Goal: Find contact information: Find contact information

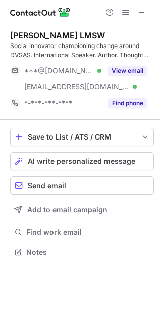
scroll to position [245, 160]
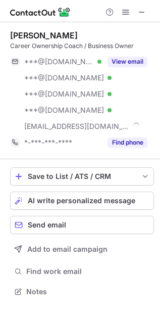
scroll to position [284, 160]
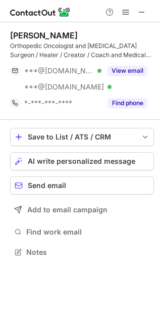
scroll to position [245, 160]
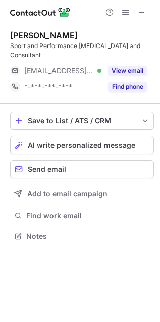
scroll to position [229, 160]
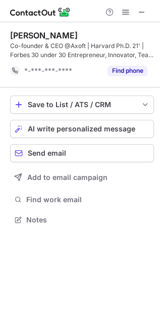
scroll to position [213, 160]
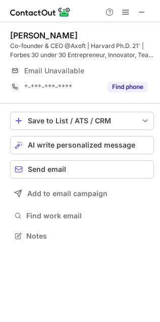
scroll to position [229, 160]
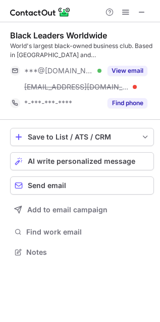
scroll to position [245, 160]
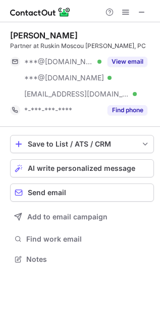
scroll to position [252, 160]
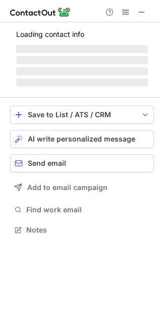
scroll to position [245, 160]
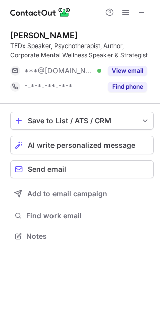
scroll to position [229, 160]
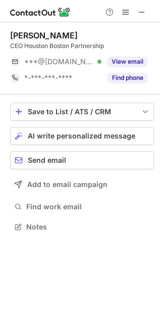
scroll to position [219, 160]
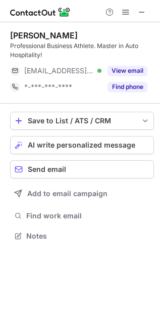
scroll to position [229, 160]
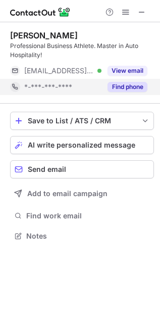
click at [77, 79] on div "*-***-***-****" at bounding box center [55, 87] width 91 height 16
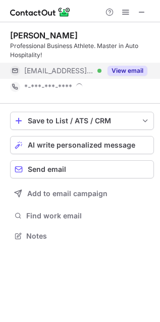
click at [75, 68] on span "***@pleasantcarcare.com" at bounding box center [59, 70] width 70 height 9
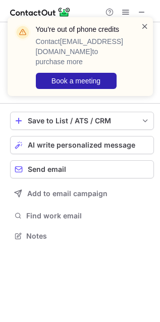
click at [142, 27] on span at bounding box center [145, 26] width 8 height 10
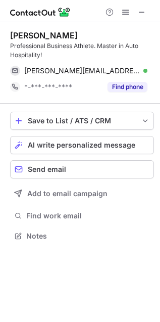
click at [89, 77] on span "Book a meeting" at bounding box center [76, 81] width 49 height 8
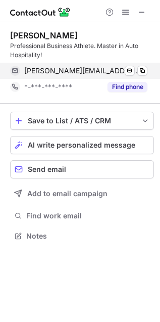
click at [40, 65] on div "Kyriakos Zlatkos Professional Business Athlete. Master in Auto Hospitality! cha…" at bounding box center [82, 62] width 144 height 65
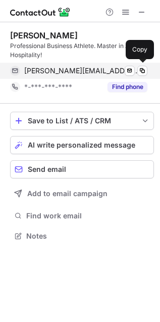
click at [41, 66] on span "charlie@pleasantcarcare.com" at bounding box center [82, 70] width 116 height 9
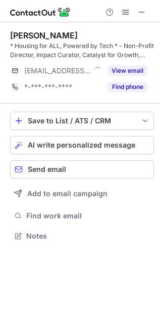
scroll to position [229, 160]
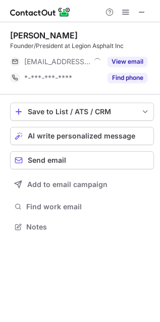
scroll to position [219, 160]
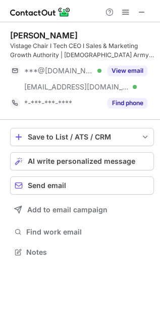
scroll to position [245, 160]
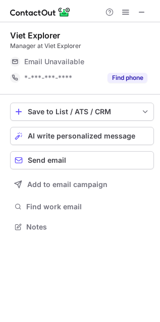
scroll to position [5, 5]
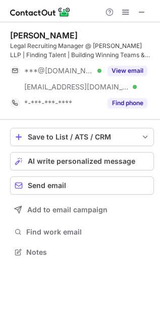
scroll to position [245, 160]
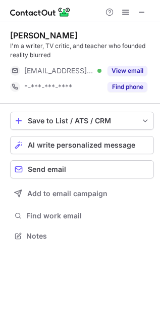
scroll to position [229, 160]
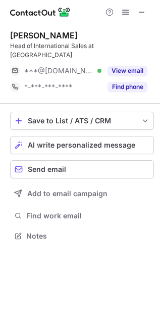
scroll to position [219, 160]
